Goal: Task Accomplishment & Management: Manage account settings

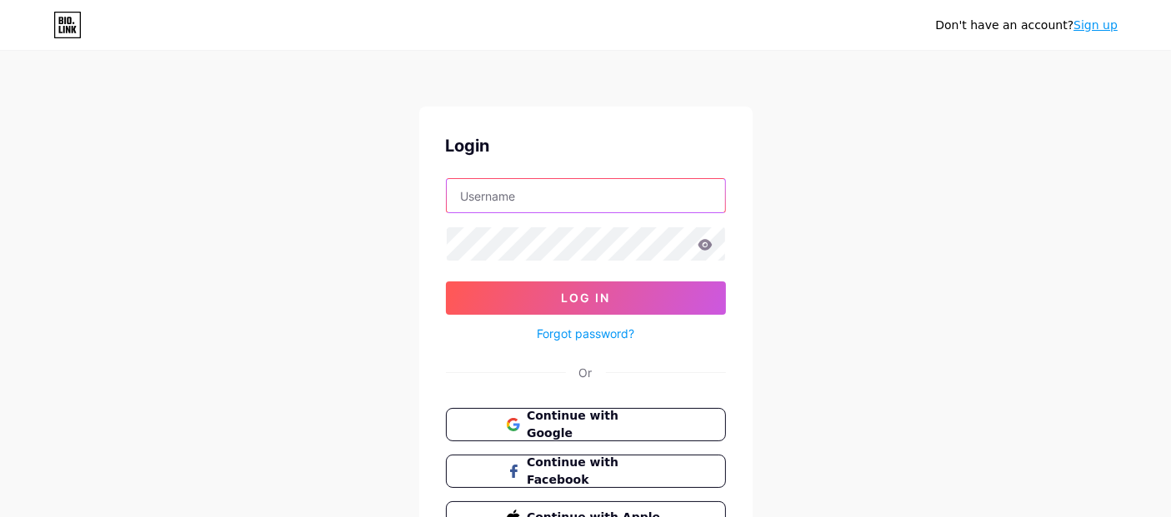
click at [577, 197] on input "text" at bounding box center [586, 195] width 278 height 33
click at [550, 191] on input "text" at bounding box center [586, 195] width 278 height 33
click at [599, 434] on button "Continue with Google" at bounding box center [585, 425] width 284 height 34
click at [553, 194] on input "text" at bounding box center [586, 195] width 278 height 33
click at [595, 420] on span "Continue with Google" at bounding box center [595, 425] width 139 height 36
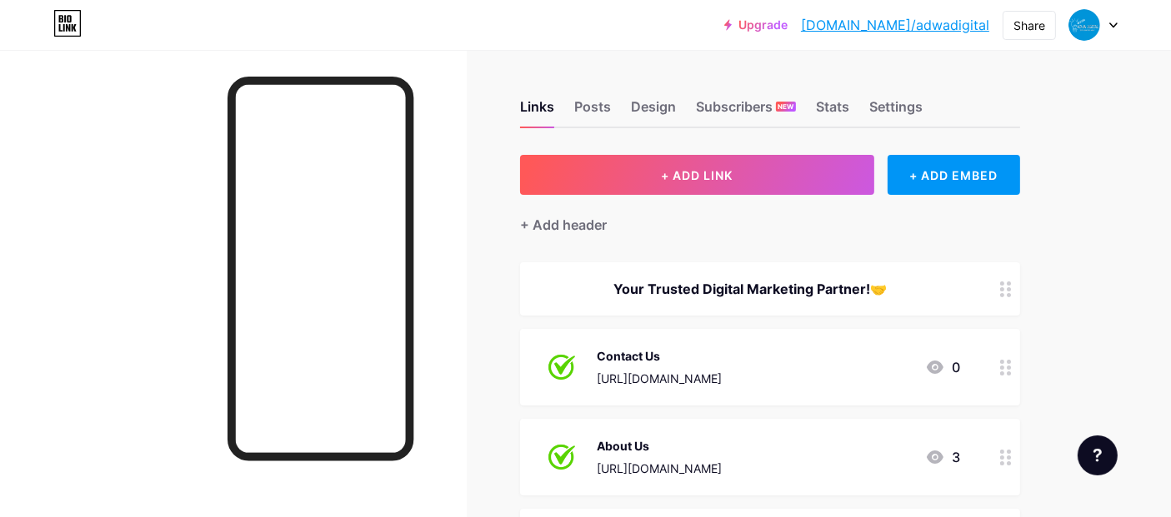
click at [1109, 27] on icon at bounding box center [1113, 25] width 8 height 6
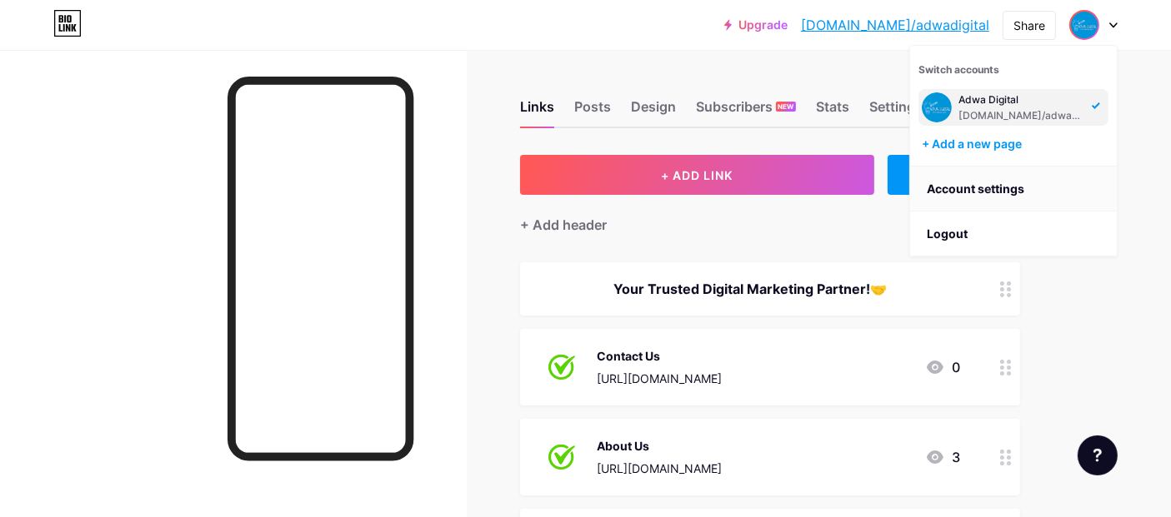
click at [1017, 185] on link "Account settings" at bounding box center [1013, 189] width 207 height 45
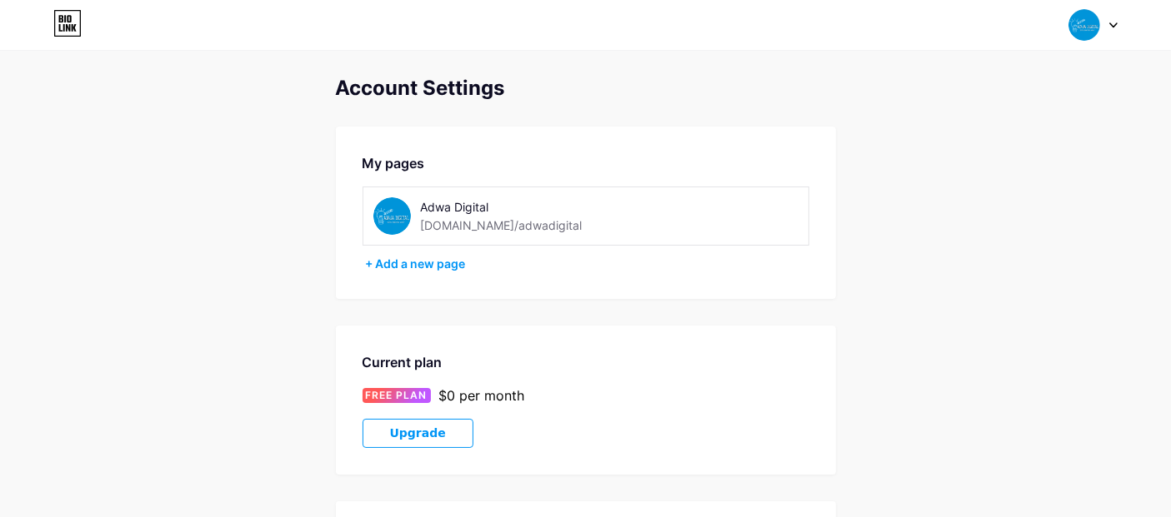
click at [72, 27] on icon at bounding box center [74, 27] width 5 height 7
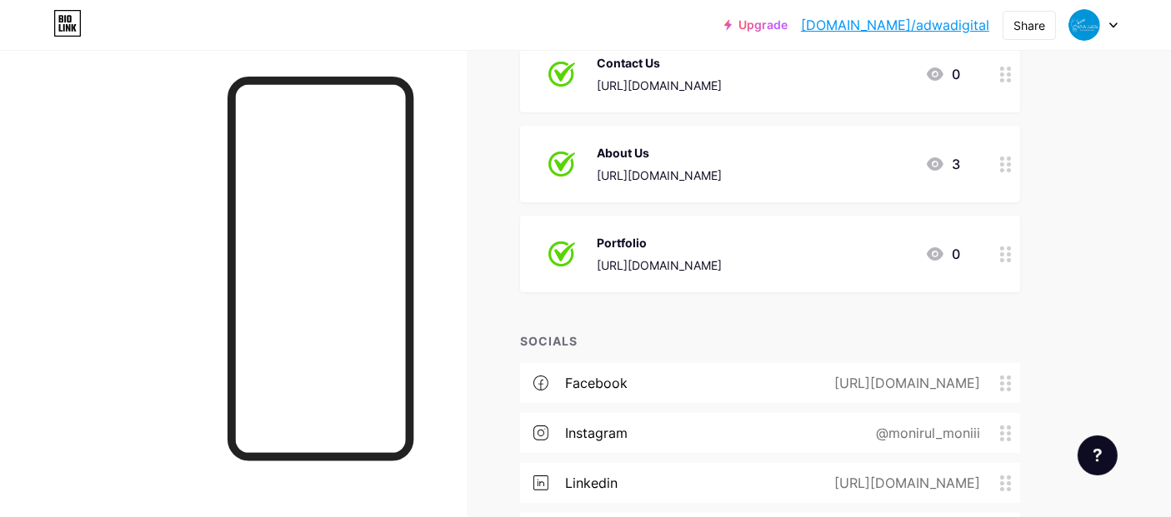
scroll to position [329, 0]
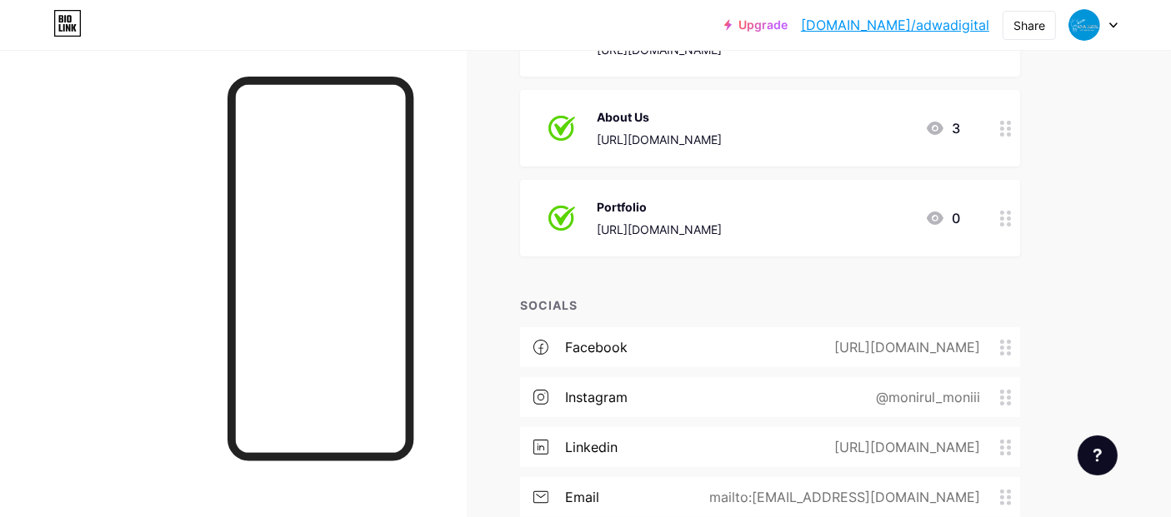
click at [931, 27] on link "[DOMAIN_NAME]/adwadigital" at bounding box center [895, 25] width 188 height 20
